Goal: Information Seeking & Learning: Learn about a topic

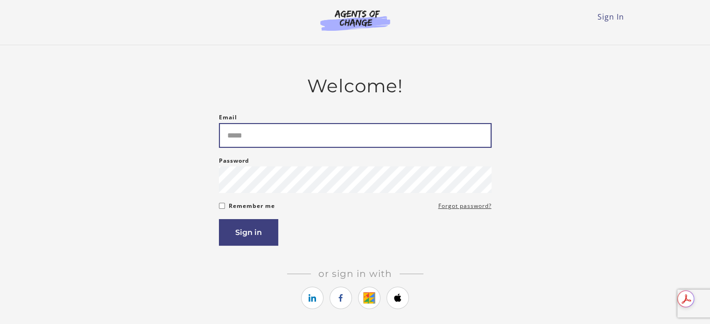
click at [314, 140] on input "Email" at bounding box center [355, 135] width 272 height 25
type input "**********"
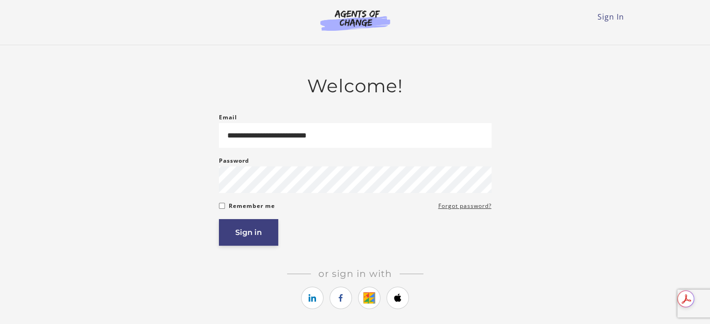
click at [232, 231] on button "Sign in" at bounding box center [248, 232] width 59 height 27
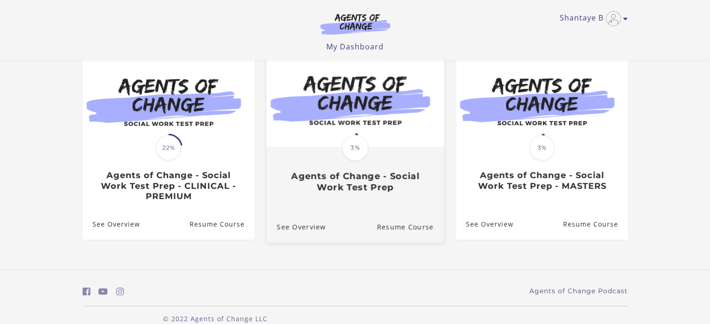
scroll to position [105, 0]
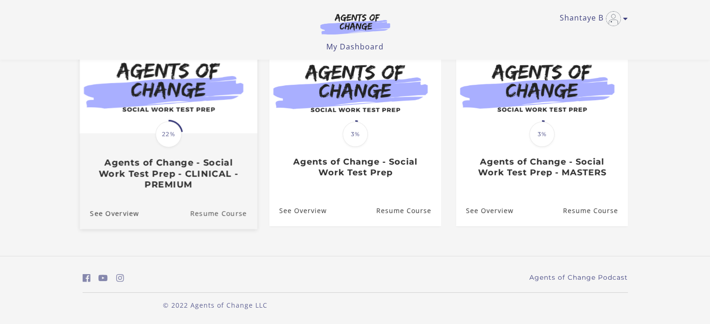
click at [222, 214] on link "Resume Course" at bounding box center [223, 213] width 67 height 31
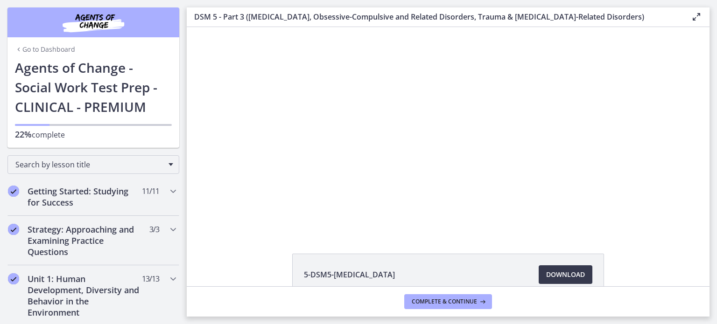
click at [652, 35] on div "Click for sound @keyframes VOLUME_SMALL_WAVE_FLASH { 0% { opacity: 0; } 33% { o…" at bounding box center [448, 129] width 523 height 205
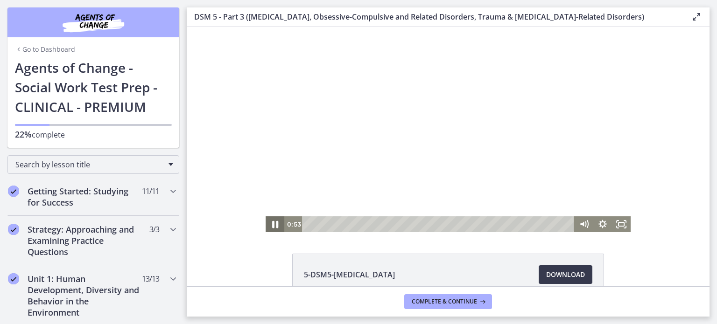
click at [271, 223] on icon "Pause" at bounding box center [275, 224] width 22 height 19
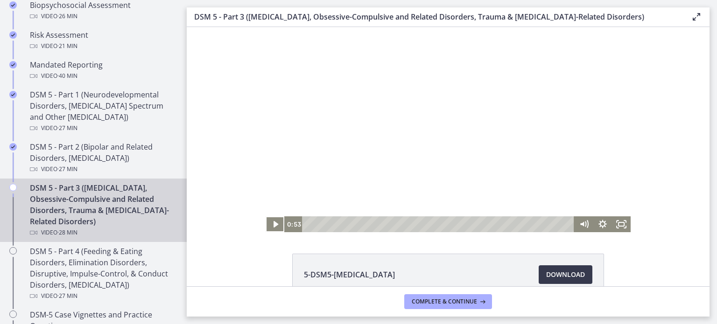
scroll to position [373, 0]
click at [563, 270] on span "Download Opens in a new window" at bounding box center [565, 274] width 39 height 11
